Goal: Information Seeking & Learning: Learn about a topic

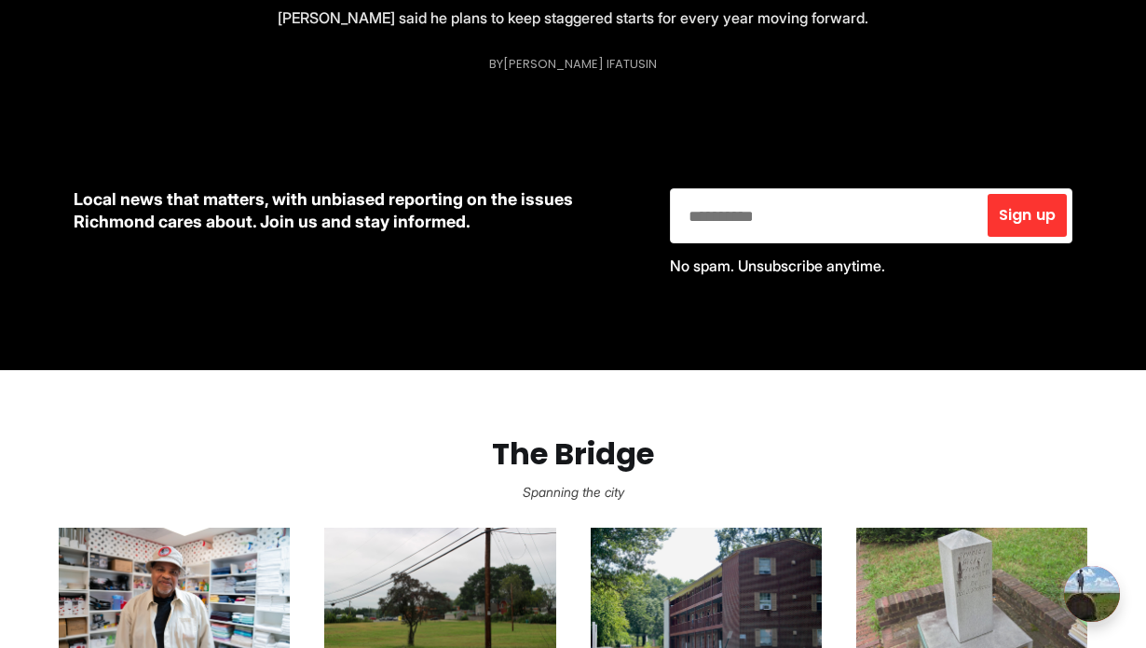
scroll to position [764, 0]
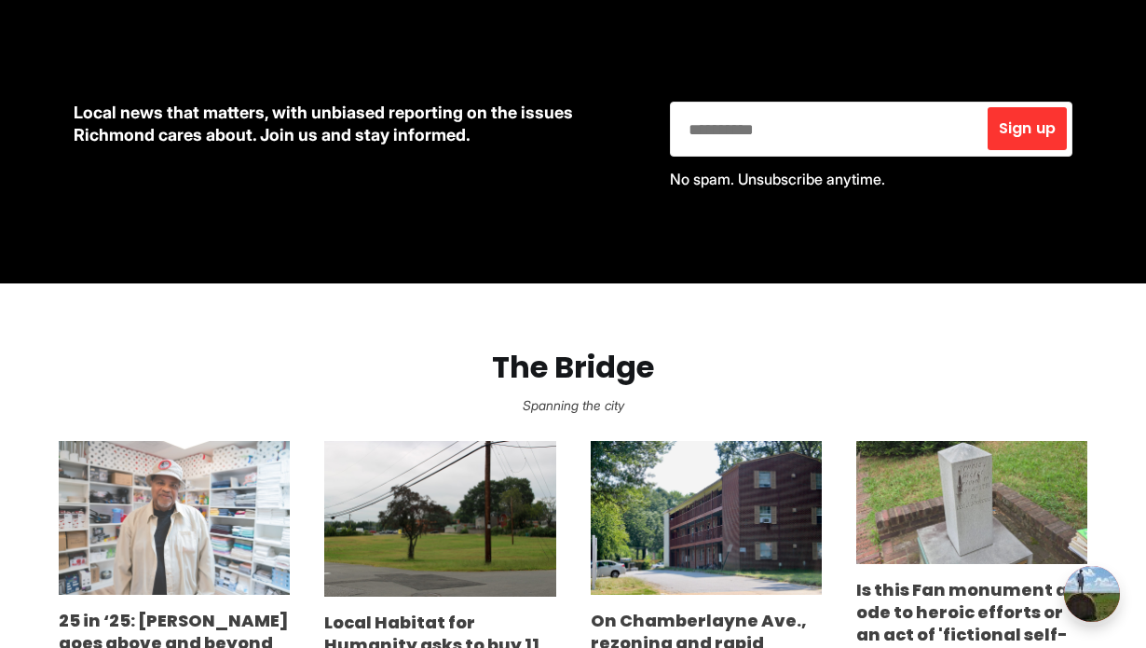
click at [244, 460] on img at bounding box center [174, 518] width 231 height 155
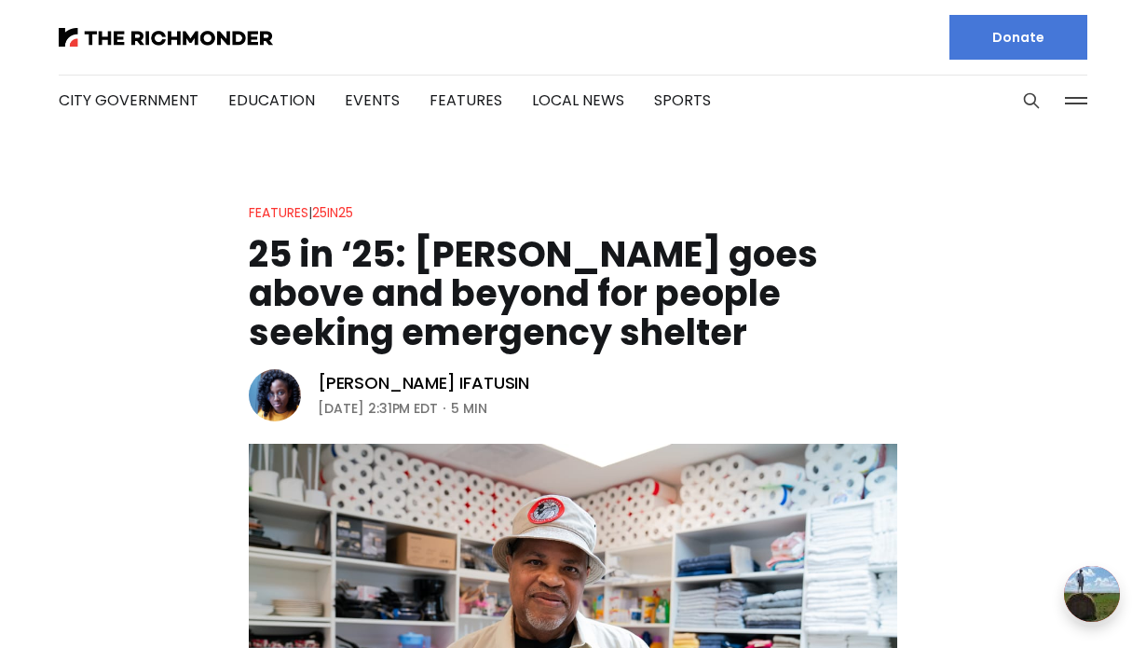
drag, startPoint x: 759, startPoint y: 336, endPoint x: 417, endPoint y: 251, distance: 352.6
click at [417, 251] on h1 "25 in ‘25: Rodney Hopkins goes above and beyond for people seeking emergency sh…" at bounding box center [573, 293] width 649 height 117
copy h1 "Rodney Hopkins goes above and beyond for people seeking emergency shelter"
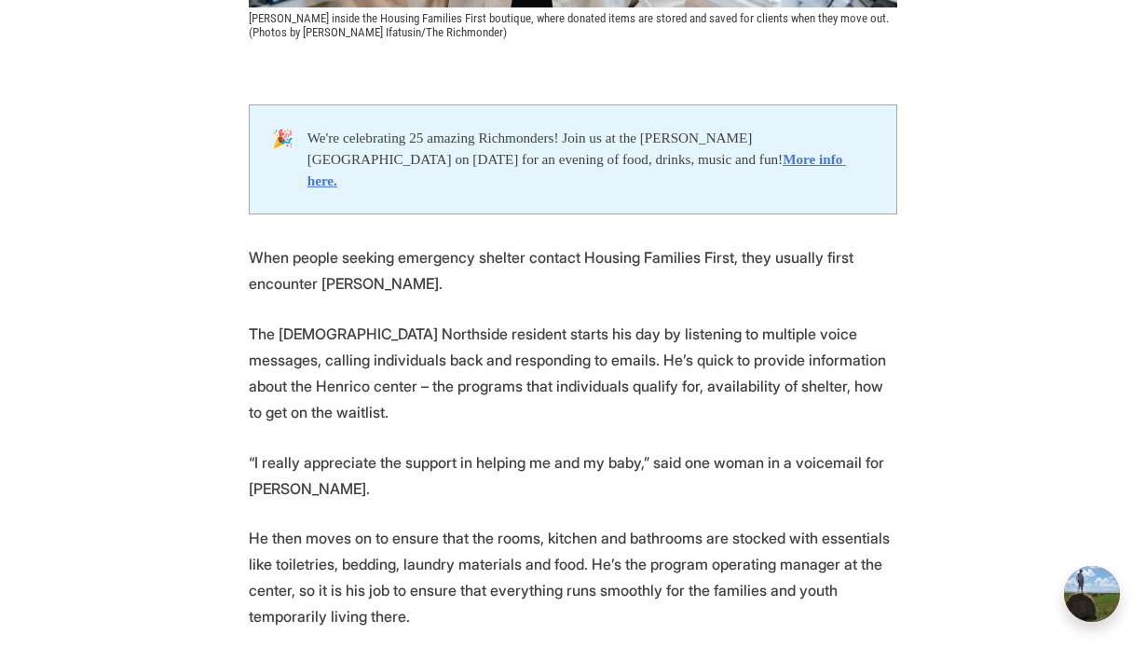
scroll to position [939, 0]
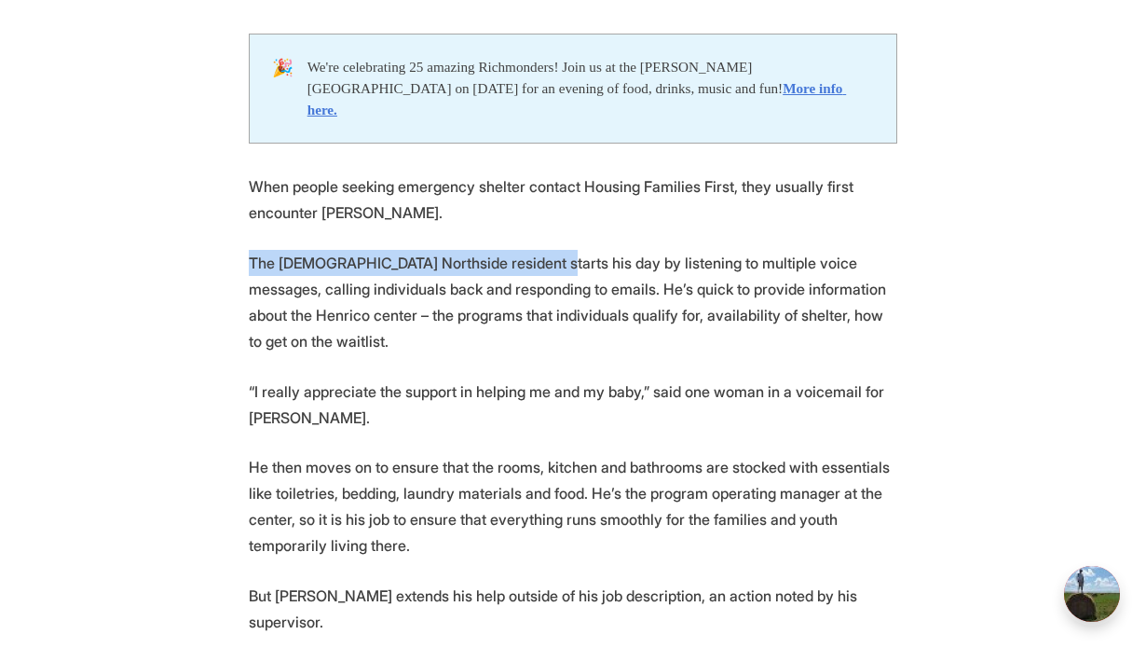
drag, startPoint x: 252, startPoint y: 238, endPoint x: 529, endPoint y: 240, distance: 277.7
click at [529, 250] on p "The 65-year-old Northside resident starts his day by listening to multiple voic…" at bounding box center [573, 302] width 649 height 104
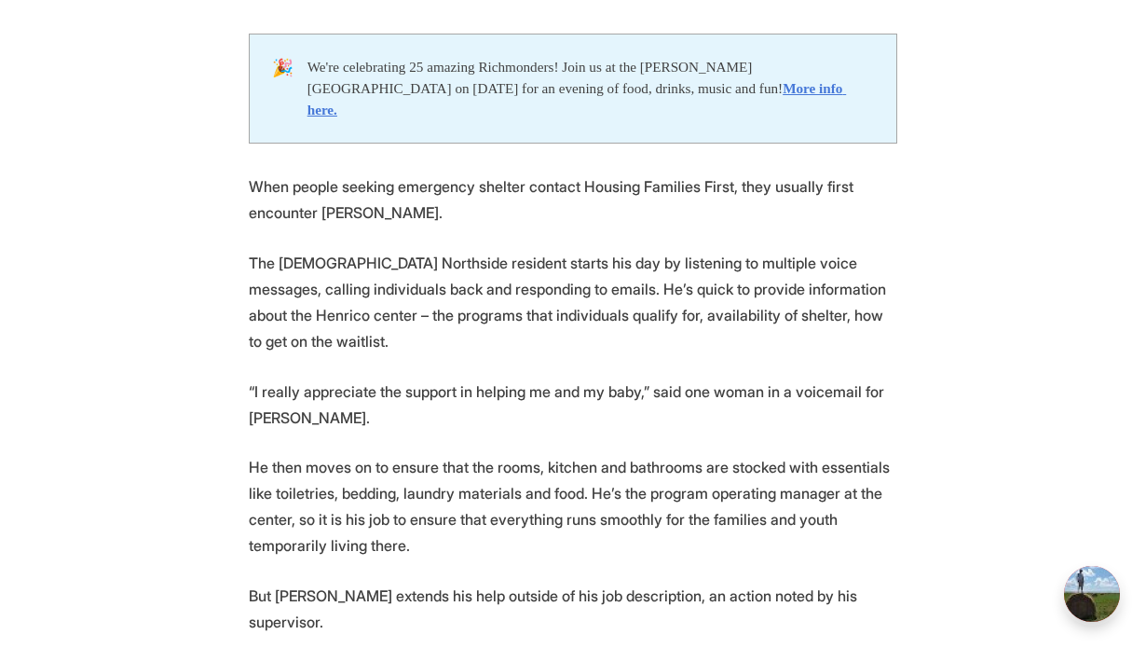
click at [333, 272] on p "The 65-year-old Northside resident starts his day by listening to multiple voic…" at bounding box center [573, 302] width 649 height 104
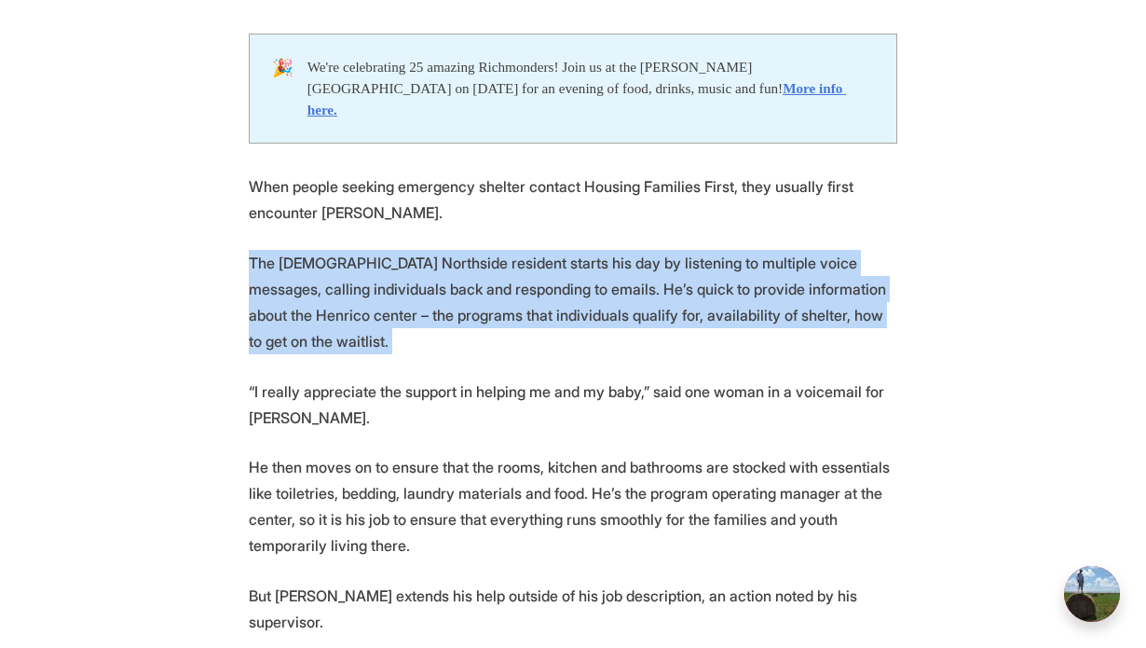
click at [333, 272] on p "The 65-year-old Northside resident starts his day by listening to multiple voic…" at bounding box center [573, 302] width 649 height 104
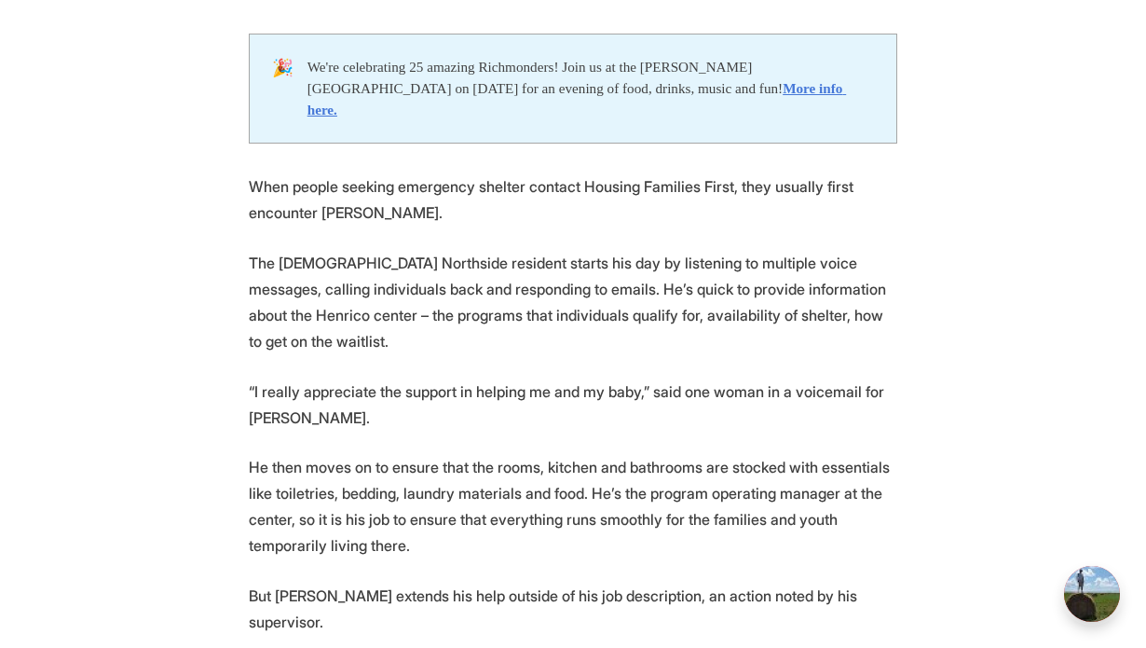
click at [279, 266] on p "The 65-year-old Northside resident starts his day by listening to multiple voic…" at bounding box center [573, 302] width 649 height 104
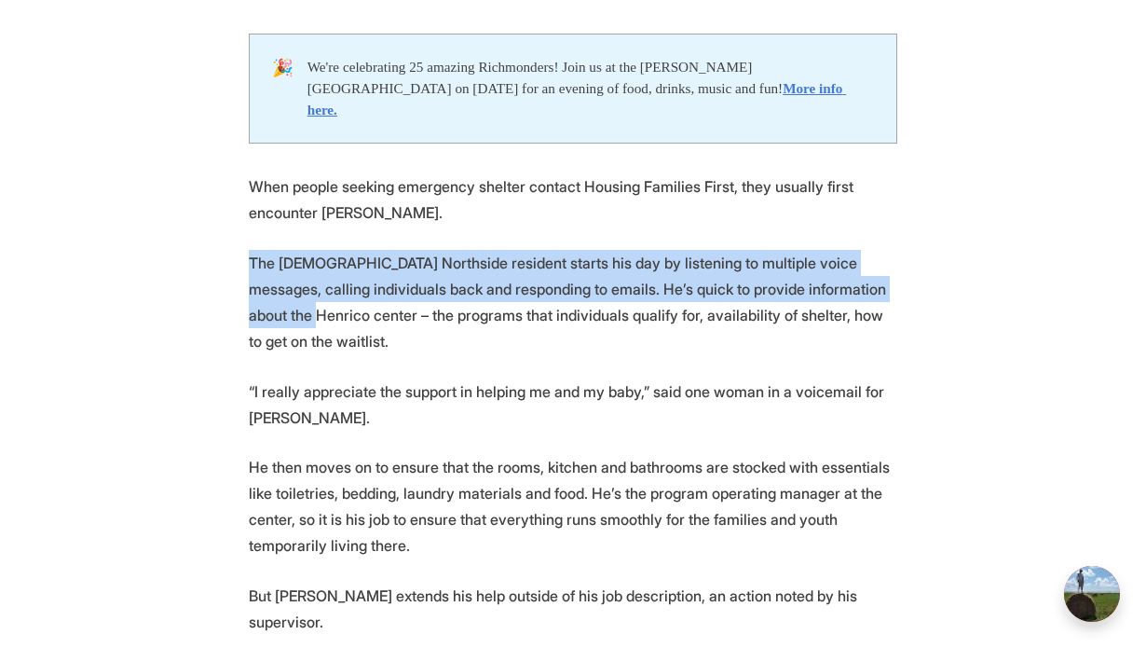
drag, startPoint x: 251, startPoint y: 237, endPoint x: 972, endPoint y: 260, distance: 721.7
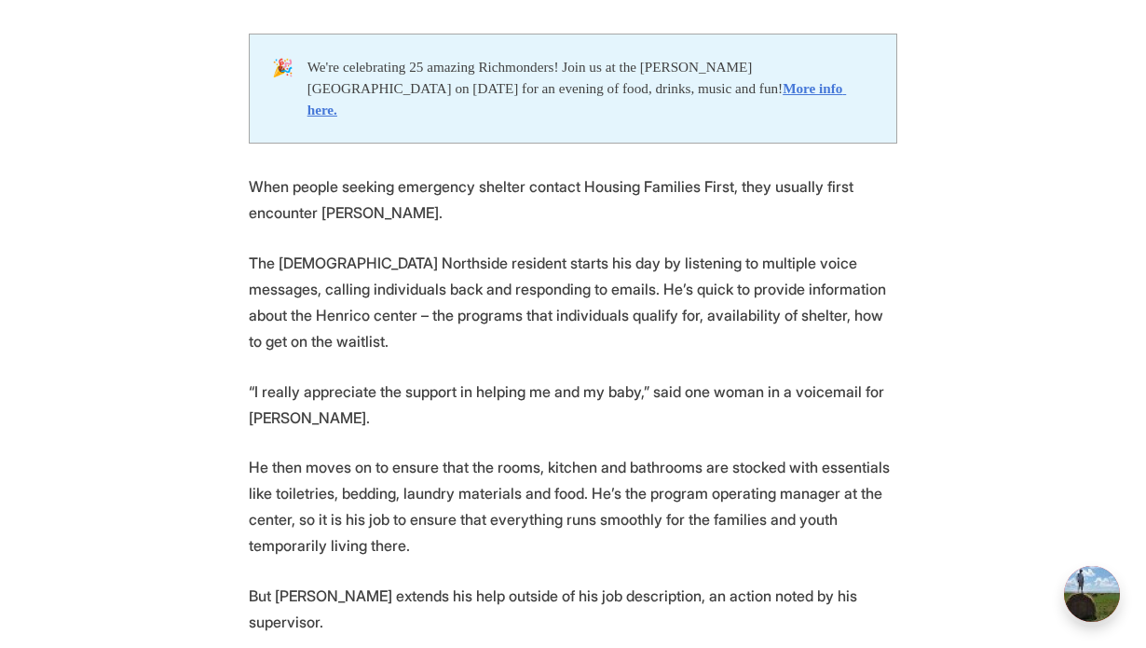
click at [666, 269] on p "The 65-year-old Northside resident starts his day by listening to multiple voic…" at bounding box center [573, 302] width 649 height 104
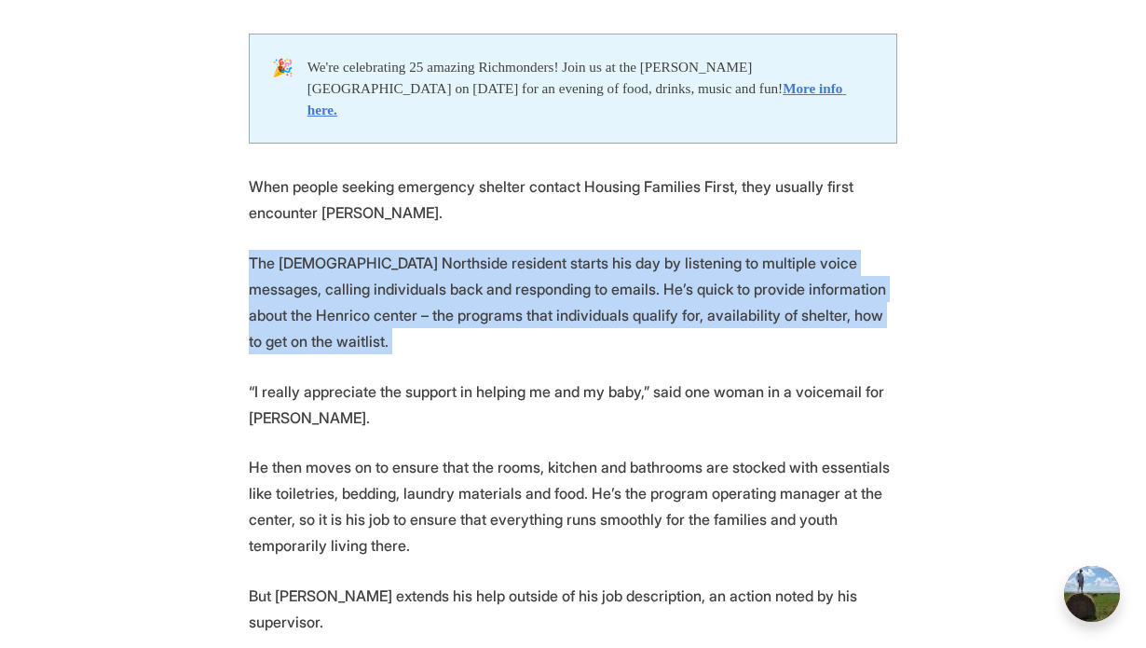
click at [666, 269] on p "The 65-year-old Northside resident starts his day by listening to multiple voic…" at bounding box center [573, 302] width 649 height 104
copy p "The 65-year-old Northside resident starts his day by listening to multiple voic…"
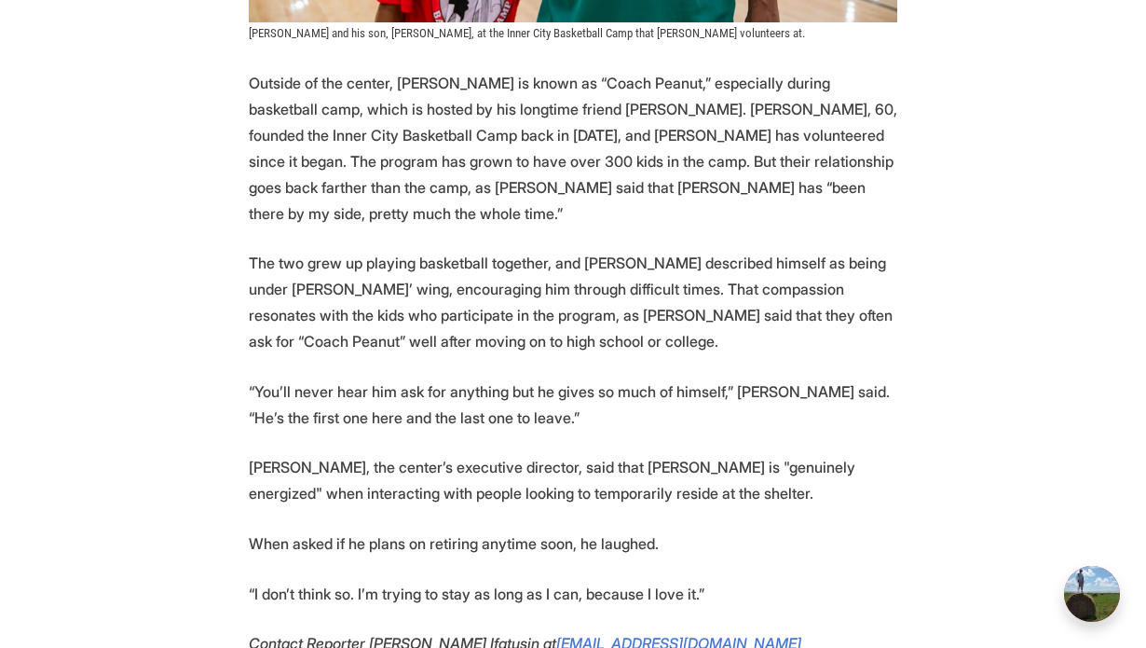
scroll to position [3817, 0]
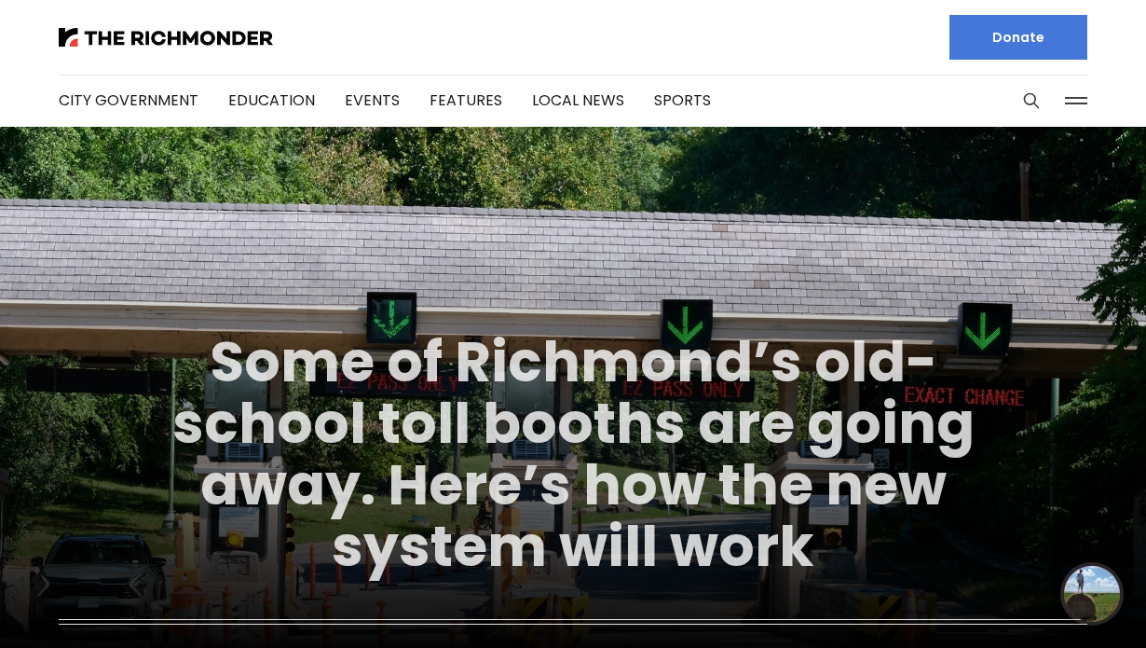
click at [400, 458] on link "Some of Richmond’s old-school toll booths are going away. Here’s how the new sy…" at bounding box center [573, 453] width 802 height 263
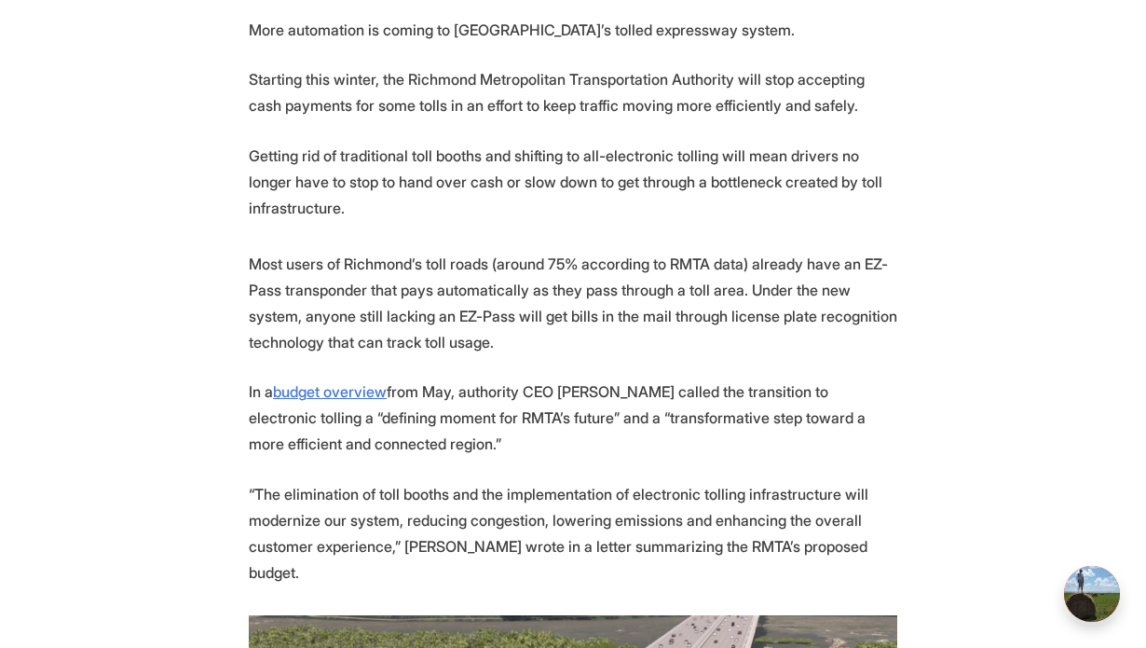
scroll to position [866, 0]
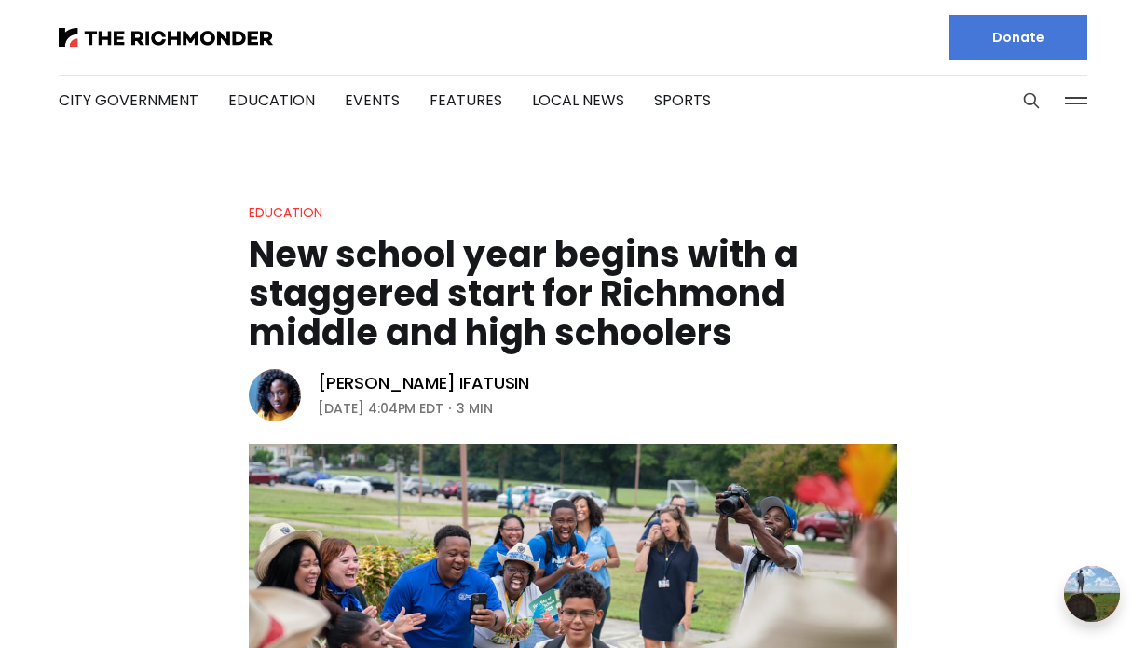
click at [527, 290] on h1 "New school year begins with a staggered start for Richmond middle and high scho…" at bounding box center [573, 293] width 649 height 117
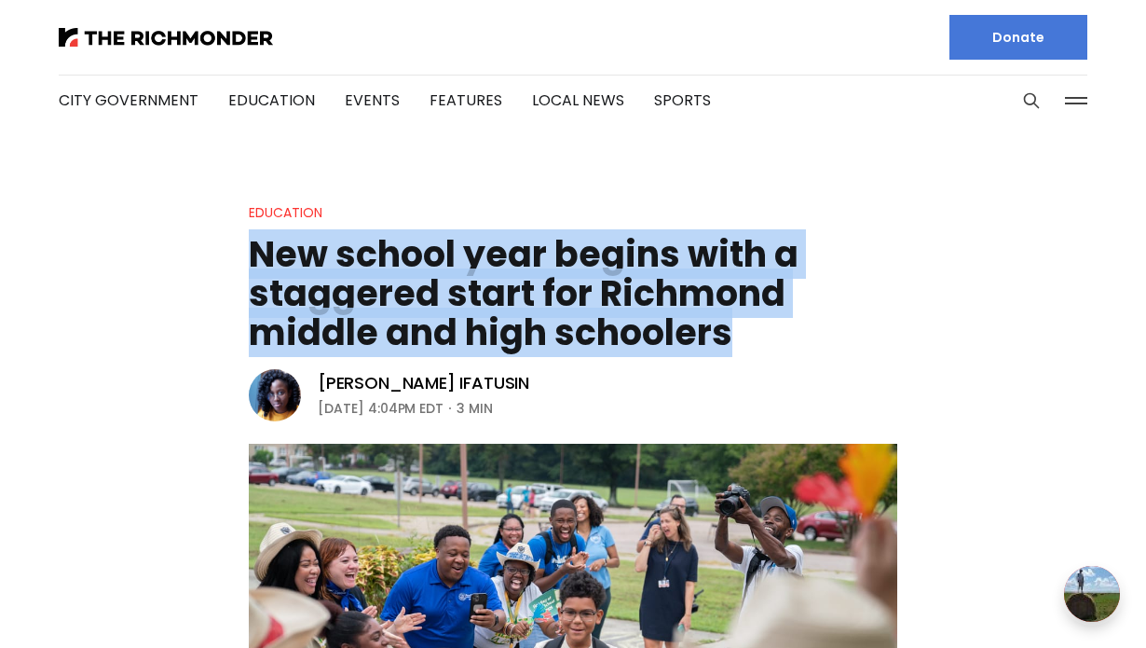
click at [527, 290] on h1 "New school year begins with a staggered start for Richmond middle and high scho…" at bounding box center [573, 293] width 649 height 117
copy header "New school year begins with a staggered start for Richmond middle and high scho…"
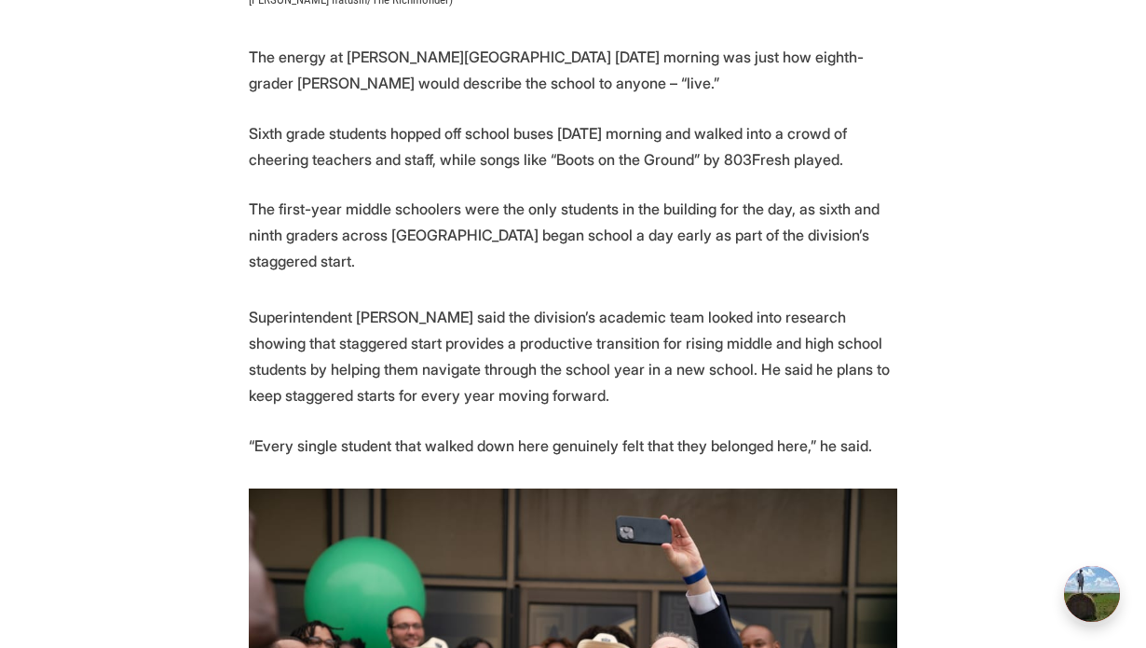
scroll to position [915, 0]
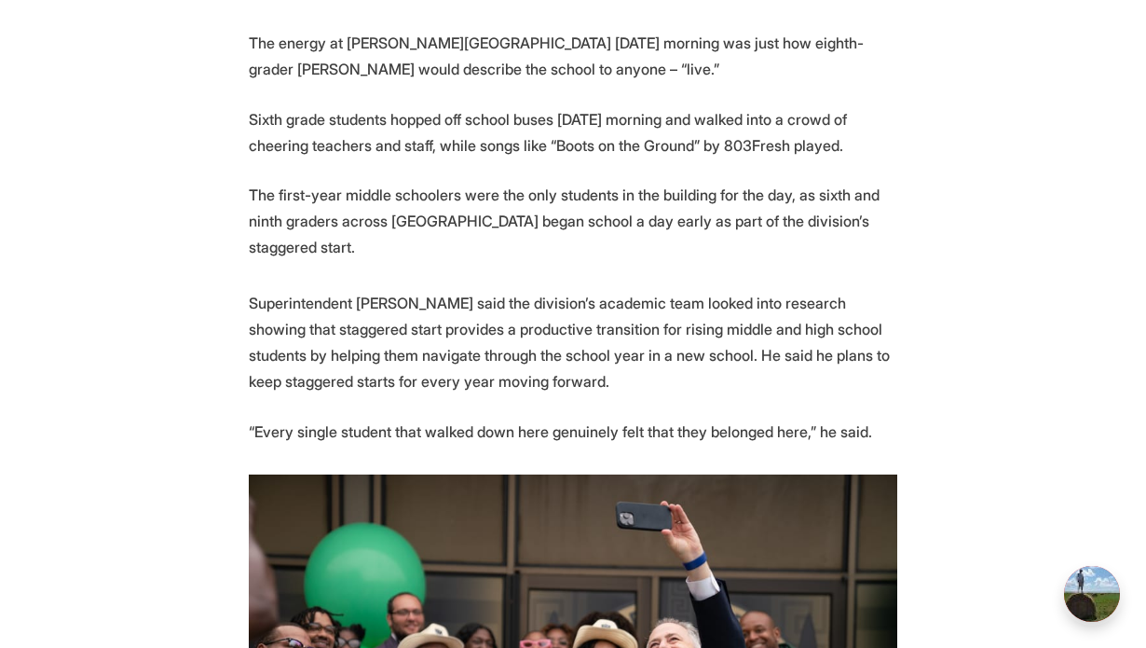
click at [468, 196] on p "The first-year middle schoolers were the only students in the building for the …" at bounding box center [573, 221] width 649 height 78
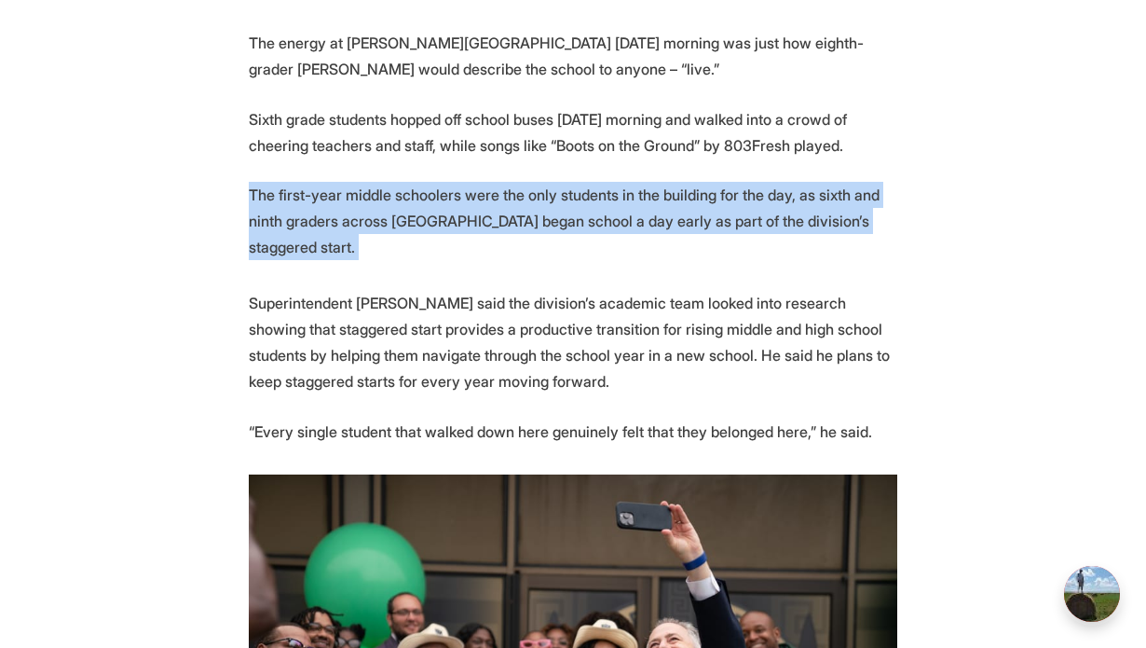
click at [468, 196] on p "The first-year middle schoolers were the only students in the building for the …" at bounding box center [573, 221] width 649 height 78
copy section "The first-year middle schoolers were the only students in the building for the …"
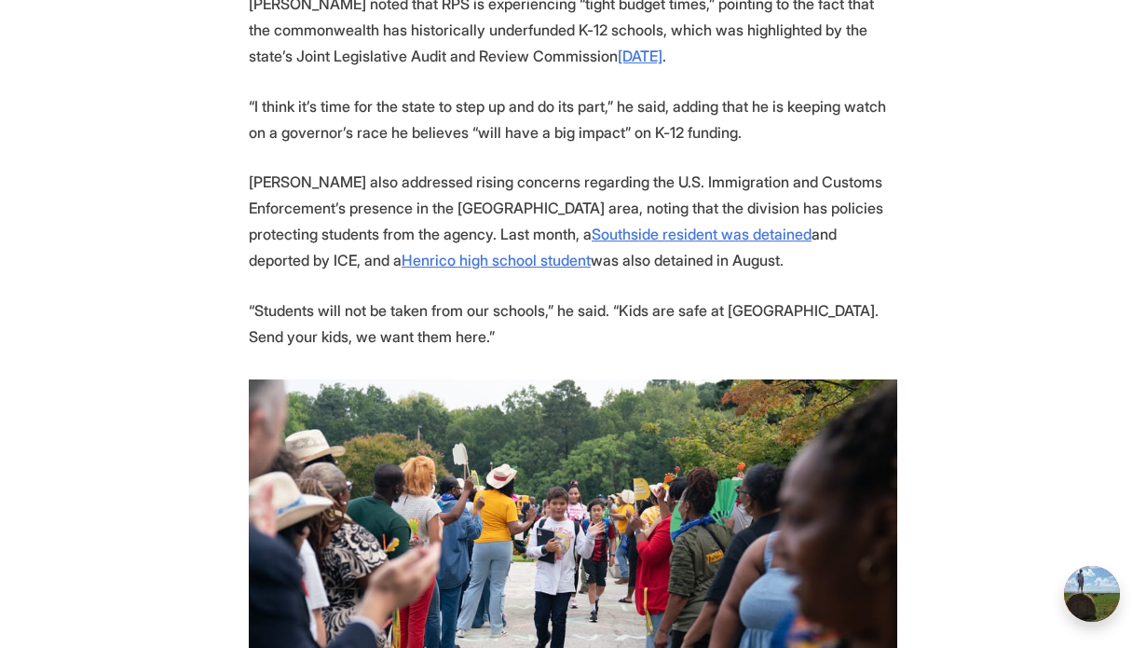
scroll to position [1925, 0]
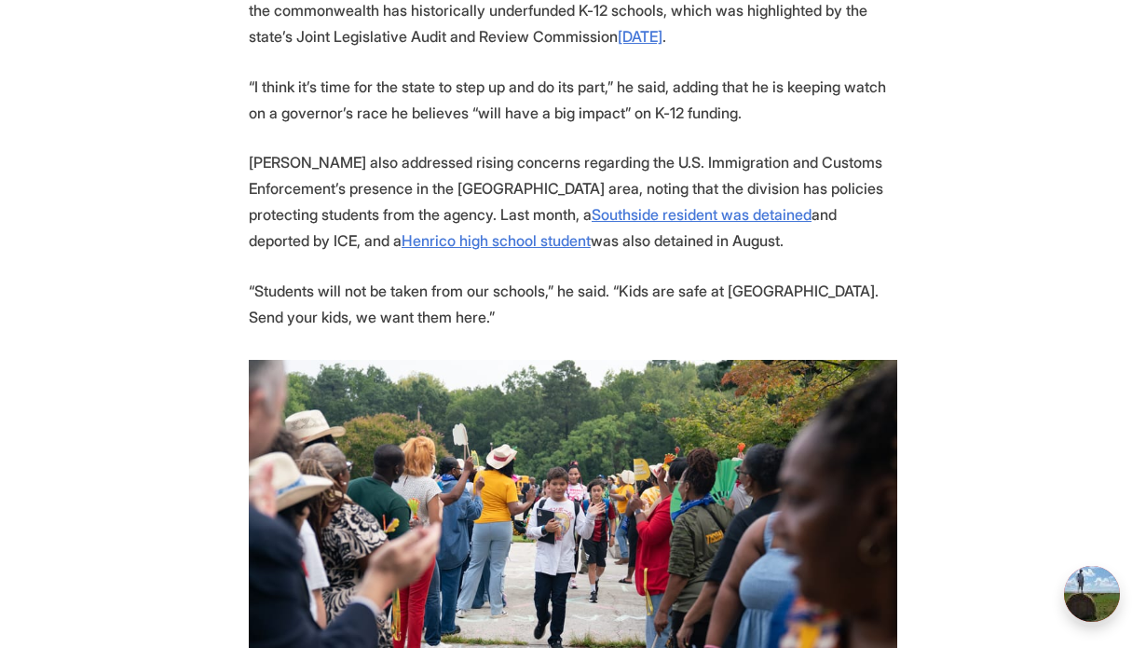
click at [648, 297] on p "“Students will not be taken from our schools,” he said. “Kids are safe at RPS. …" at bounding box center [573, 304] width 649 height 52
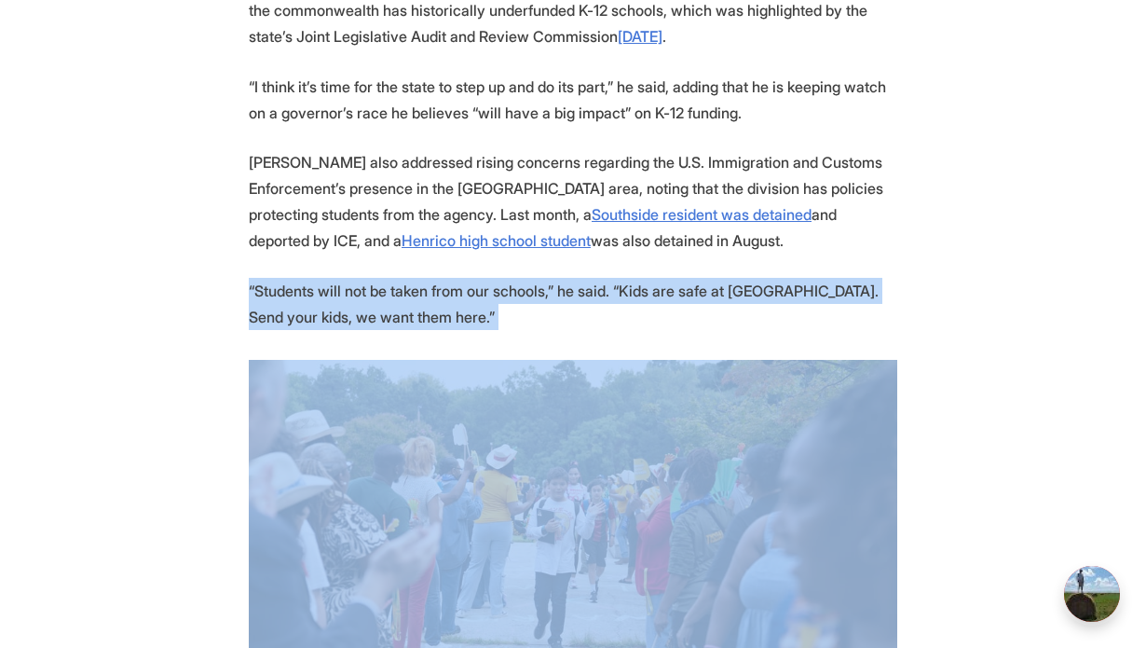
click at [648, 297] on p "“Students will not be taken from our schools,” he said. “Kids are safe at RPS. …" at bounding box center [573, 304] width 649 height 52
copy p "“Students will not be taken from our schools,” he said. “Kids are safe at RPS. …"
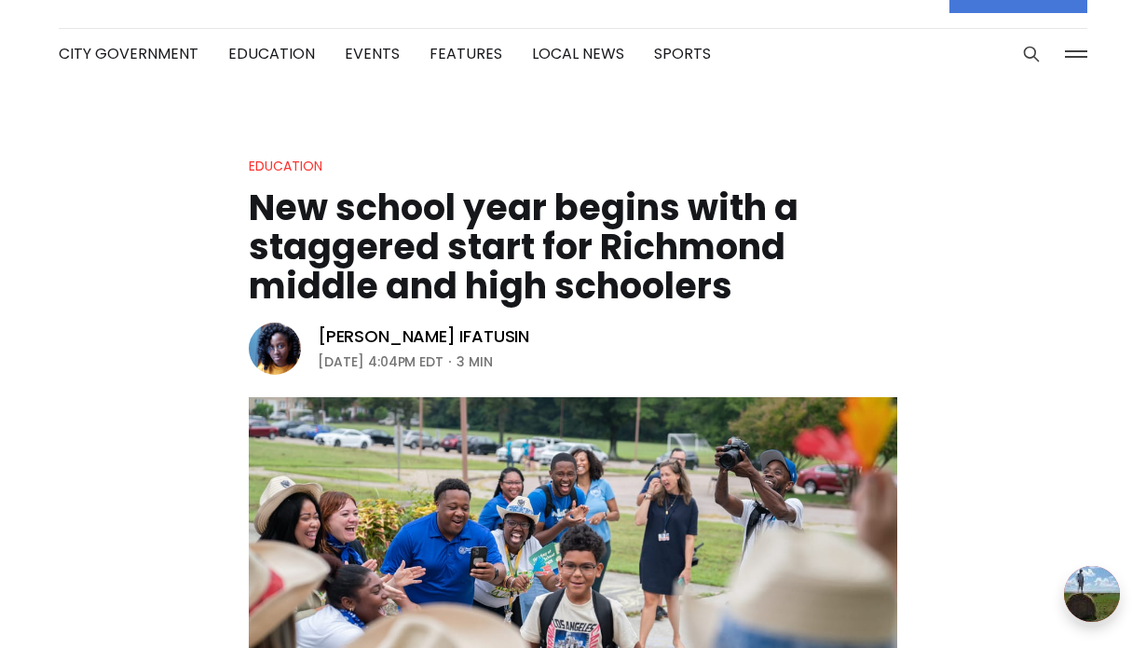
scroll to position [0, 0]
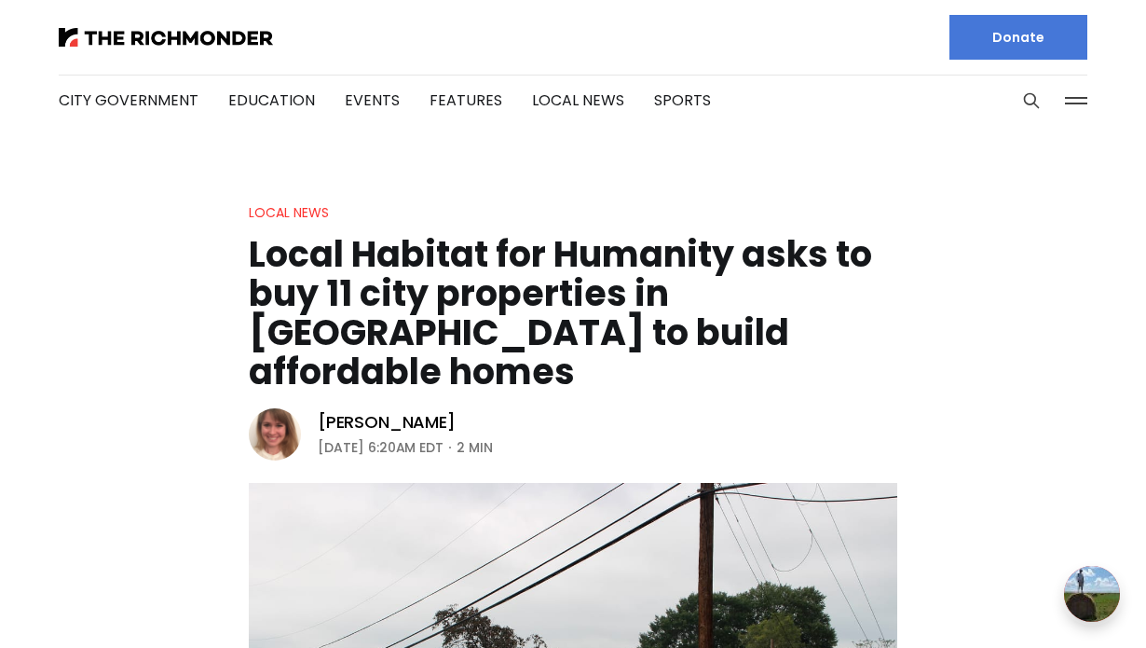
click at [595, 268] on h1 "Local Habitat for Humanity asks to buy 11 city properties in [GEOGRAPHIC_DATA] …" at bounding box center [573, 313] width 649 height 157
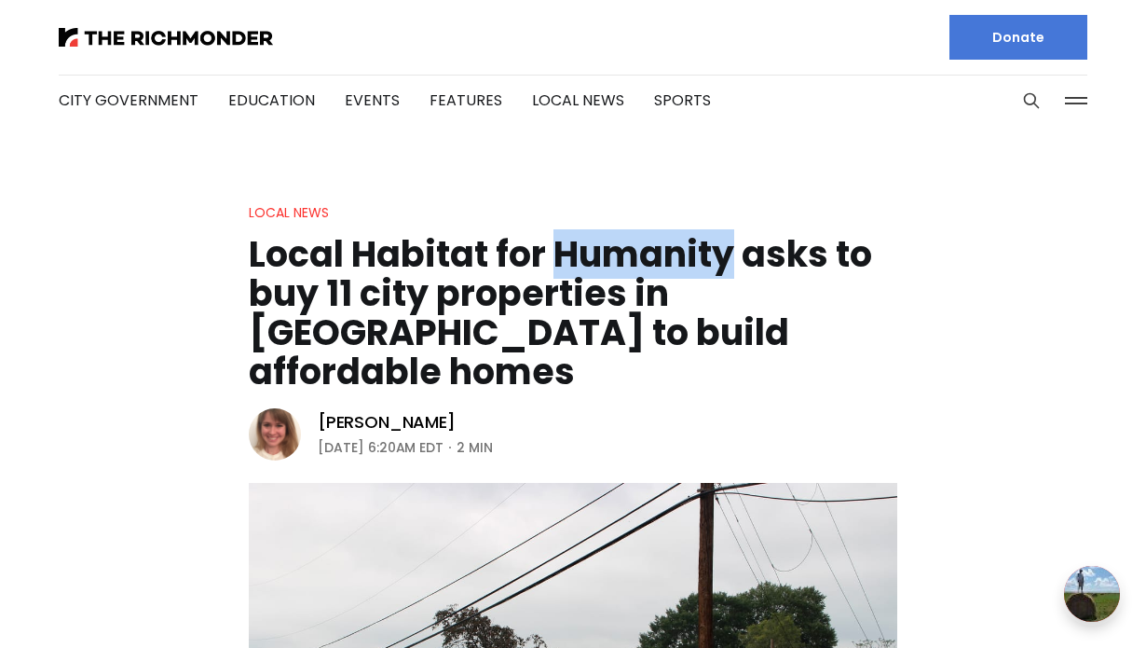
click at [595, 268] on h1 "Local Habitat for Humanity asks to buy 11 city properties in [GEOGRAPHIC_DATA] …" at bounding box center [573, 313] width 649 height 157
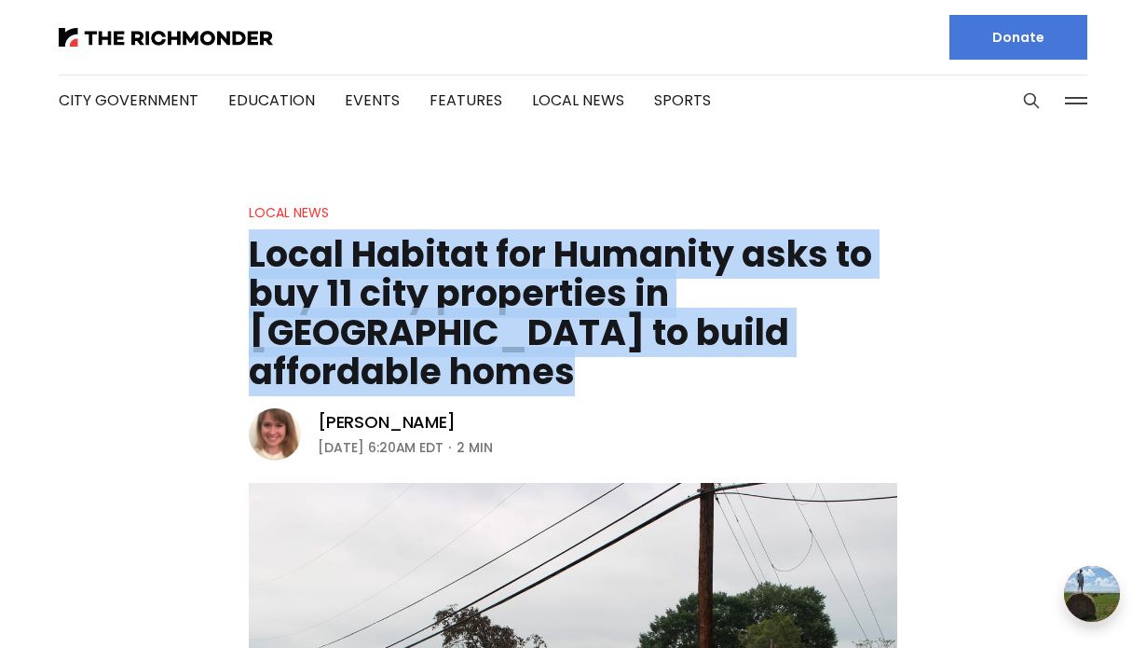
click at [595, 268] on h1 "Local Habitat for Humanity asks to buy 11 city properties in [GEOGRAPHIC_DATA] …" at bounding box center [573, 313] width 649 height 157
copy header "Local Habitat for Humanity asks to buy 11 city properties in [GEOGRAPHIC_DATA] …"
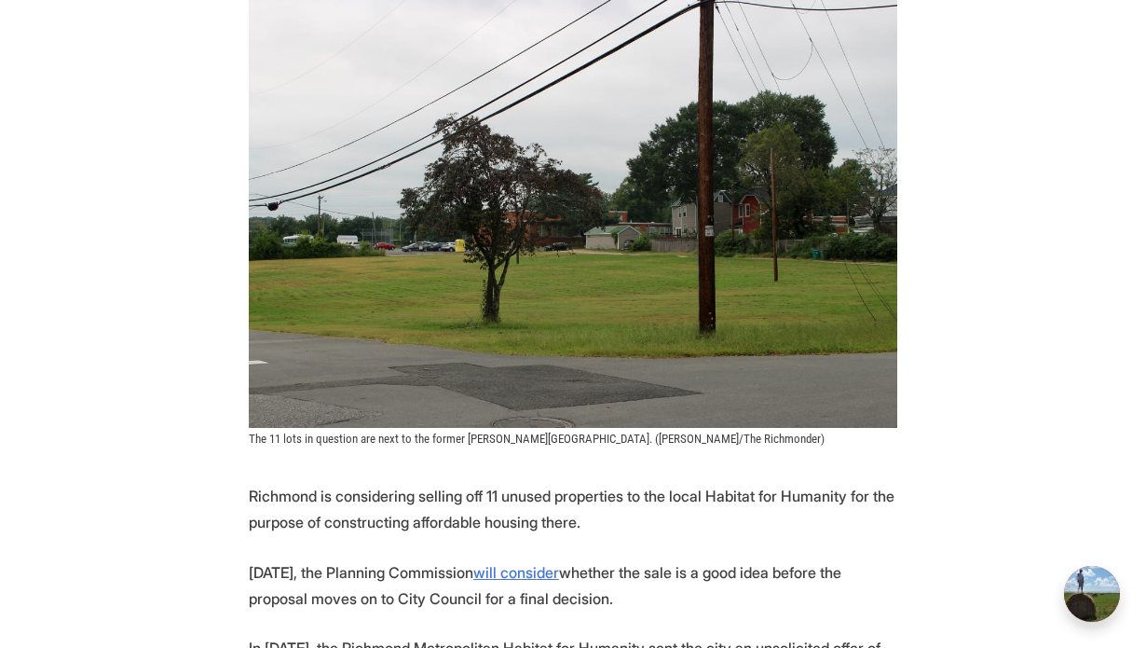
scroll to position [777, 0]
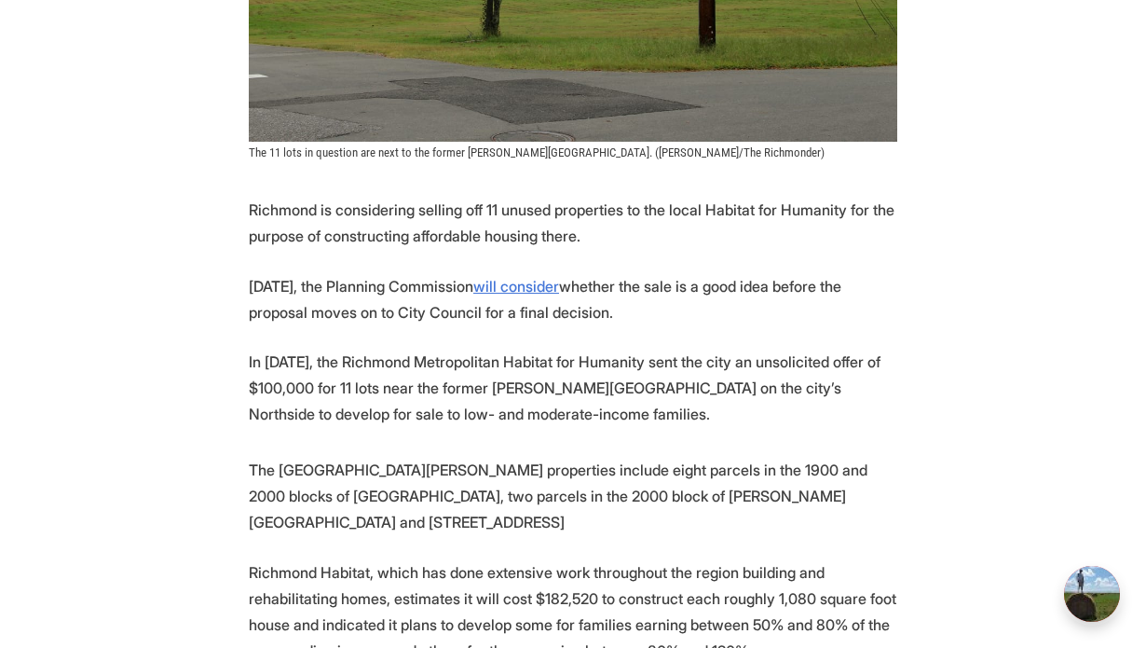
click at [425, 197] on p "Richmond is considering selling off 11 unused properties to the local Habitat f…" at bounding box center [573, 223] width 649 height 52
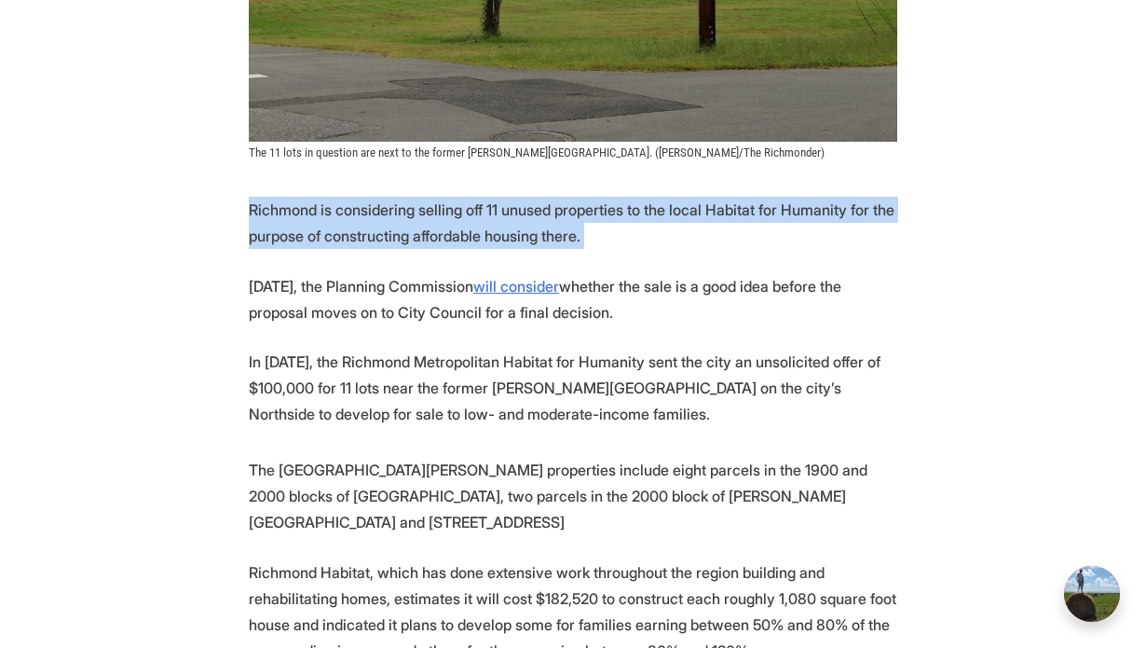
click at [425, 197] on p "Richmond is considering selling off 11 unused properties to the local Habitat f…" at bounding box center [573, 223] width 649 height 52
copy p "Richmond is considering selling off 11 unused properties to the local Habitat f…"
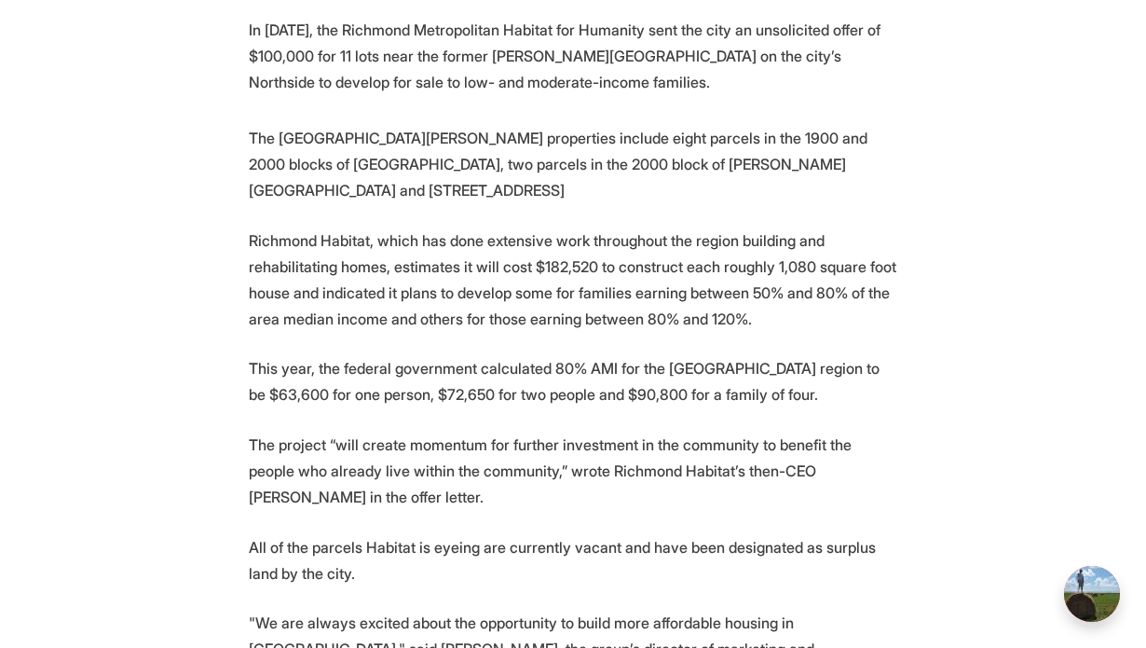
scroll to position [1116, 0]
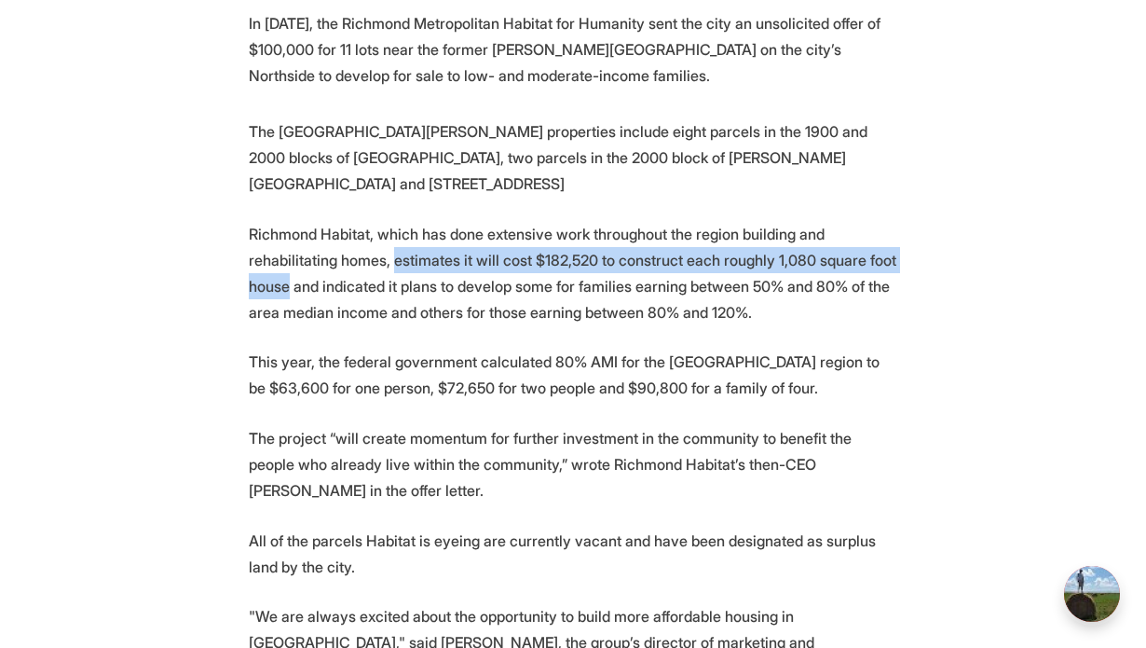
drag, startPoint x: 391, startPoint y: 197, endPoint x: 287, endPoint y: 222, distance: 107.4
click at [287, 222] on p "Richmond Habitat, which has done extensive work throughout the region building …" at bounding box center [573, 273] width 649 height 104
copy p "estimates it will cost $182,520 to construct each roughly 1,080 square foot hou…"
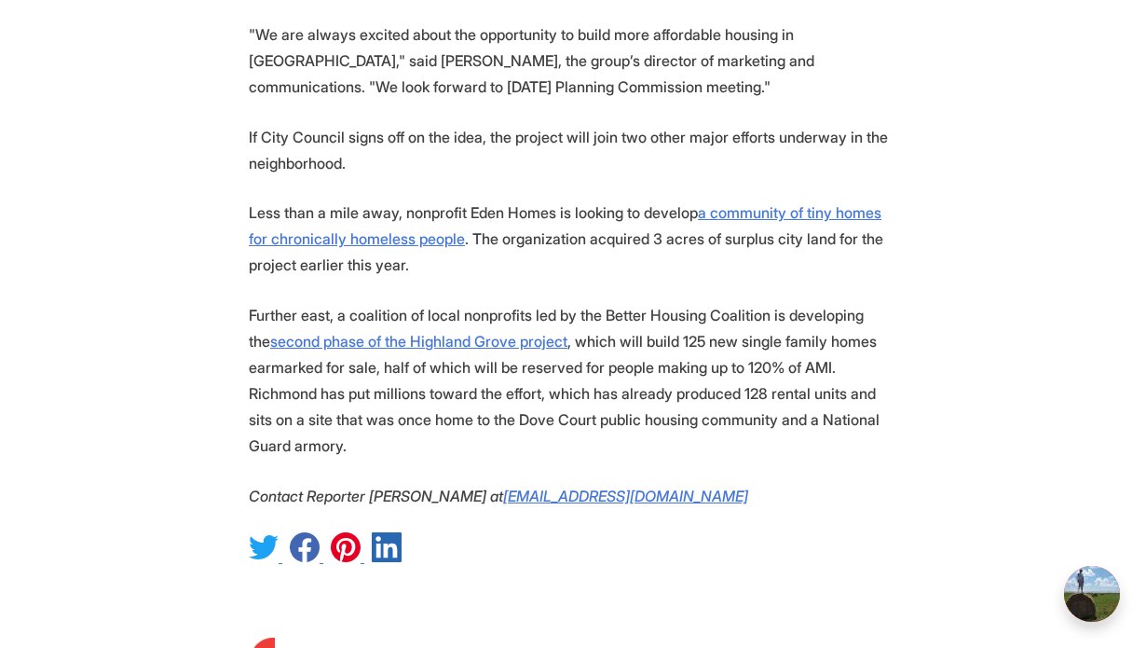
scroll to position [1184, 0]
